Goal: Navigation & Orientation: Find specific page/section

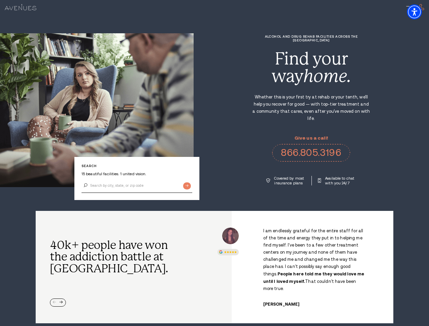
click at [214, 163] on div "Alcohol and Drug Rehab Facilities across the [GEOGRAPHIC_DATA] Find your way ho…" at bounding box center [310, 110] width 235 height 151
click at [420, 12] on img "Accessibility Menu" at bounding box center [414, 11] width 15 height 15
